Goal: Transaction & Acquisition: Purchase product/service

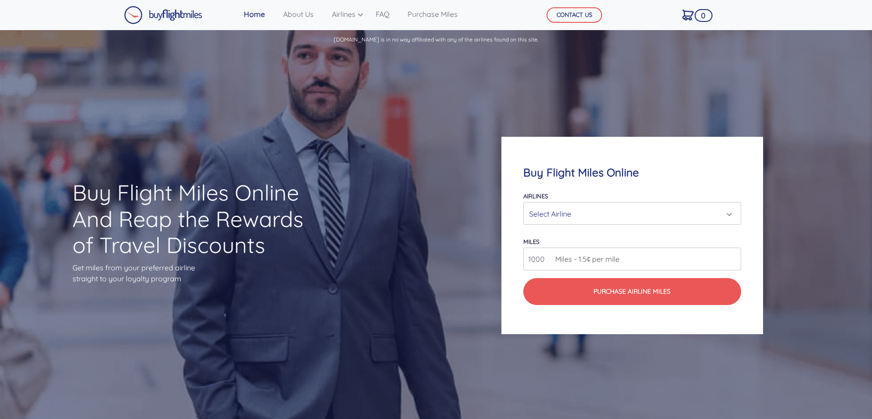
click at [662, 206] on div "Select Airline" at bounding box center [629, 213] width 200 height 17
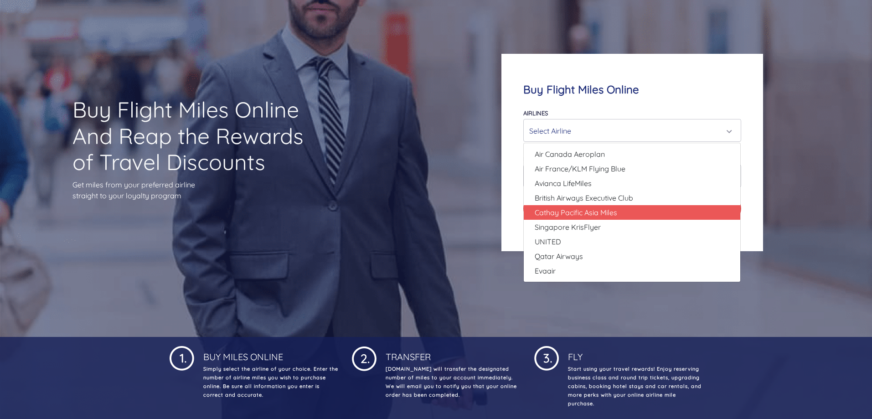
scroll to position [91, 0]
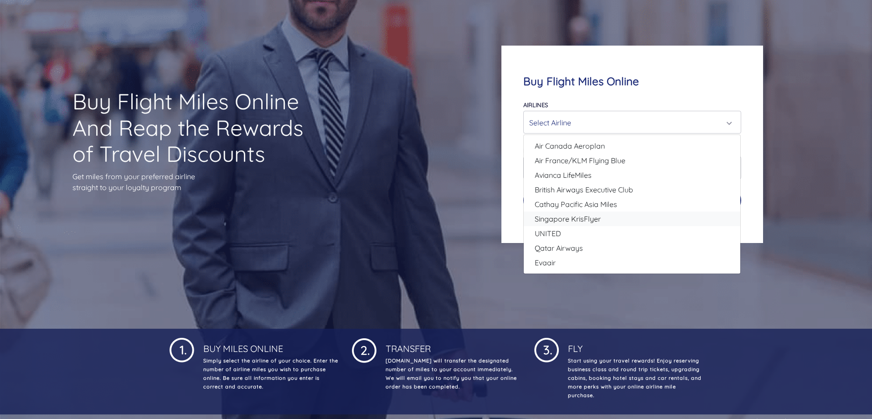
click at [593, 220] on span "Singapore KrisFlyer" at bounding box center [568, 218] width 66 height 11
select select "Singapore KrisFlyer"
type input "80000"
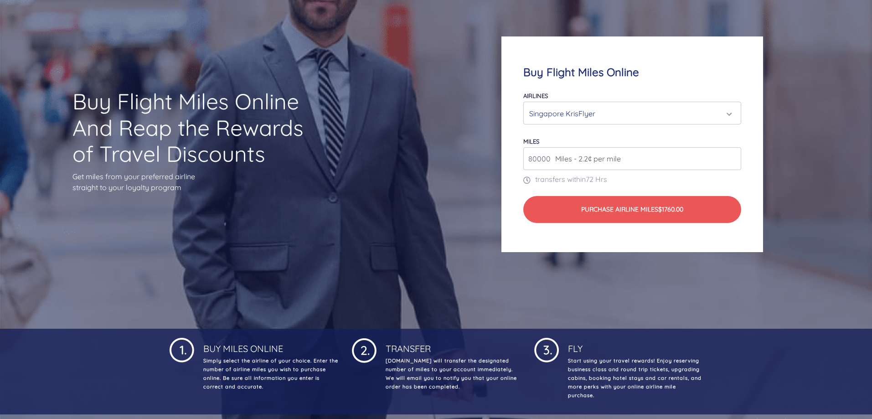
click at [615, 160] on span "Miles - 2.2¢ per mile" at bounding box center [585, 158] width 70 height 11
click at [558, 156] on span "Miles - 2.2¢ per mile" at bounding box center [585, 158] width 70 height 11
click at [734, 159] on input "80000" at bounding box center [631, 158] width 217 height 23
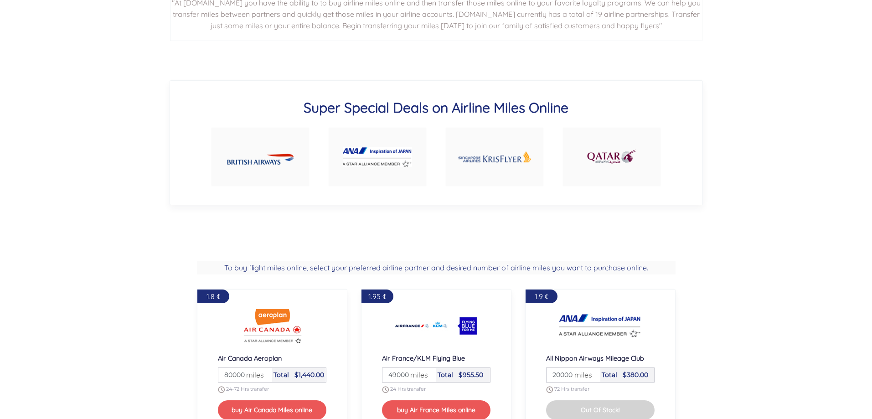
scroll to position [592, 0]
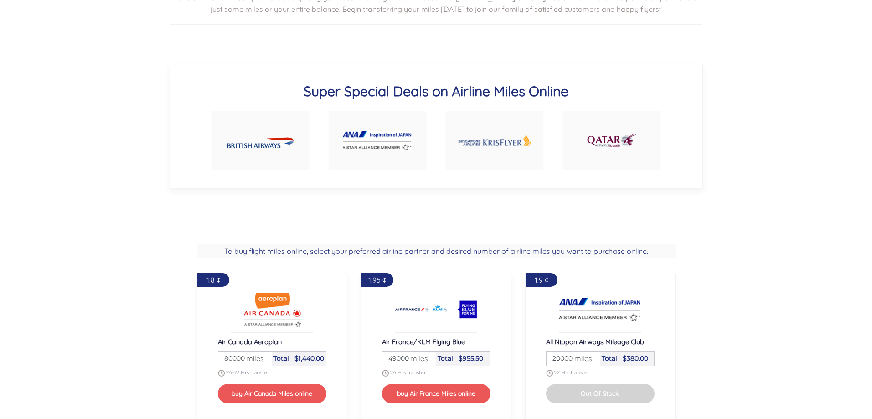
type input "100000"
click at [610, 143] on img at bounding box center [611, 140] width 51 height 25
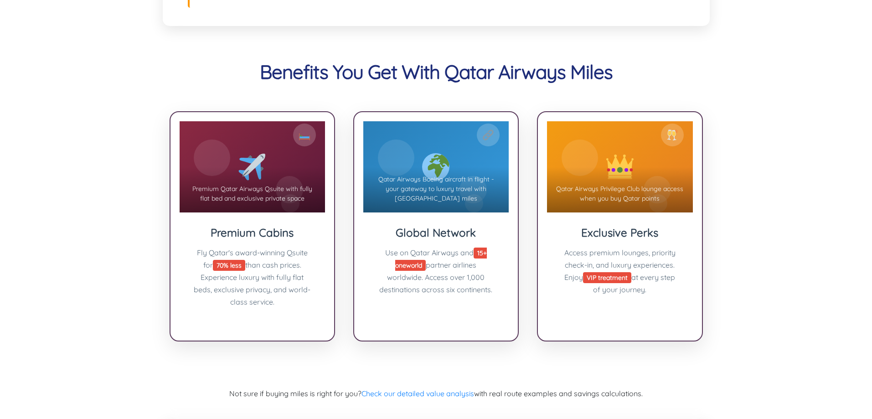
scroll to position [1139, 0]
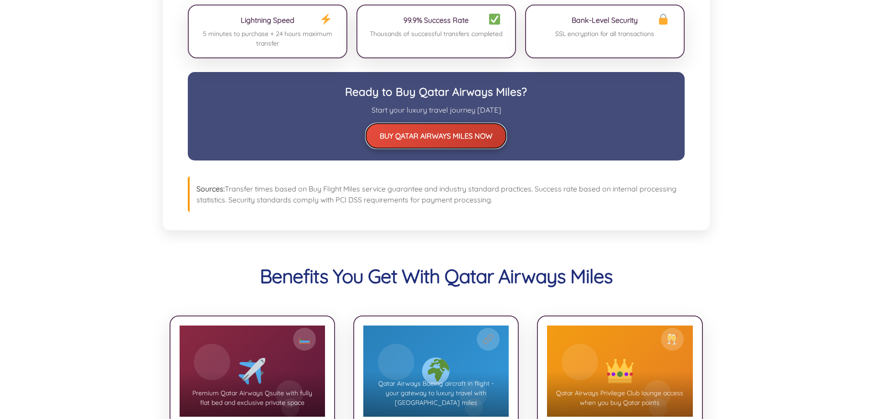
click at [443, 123] on button "BUY QATAR AIRWAYS MILES NOW" at bounding box center [436, 135] width 140 height 25
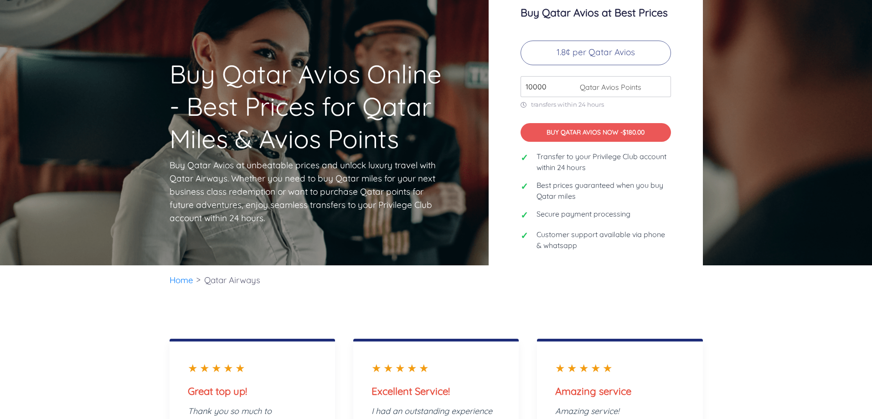
scroll to position [15, 0]
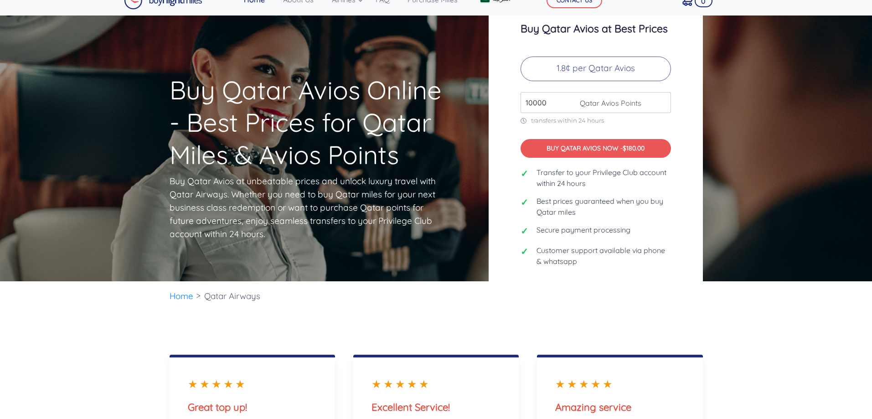
click at [545, 107] on input "10000" at bounding box center [595, 102] width 150 height 21
type input "100000"
